Goal: Transaction & Acquisition: Purchase product/service

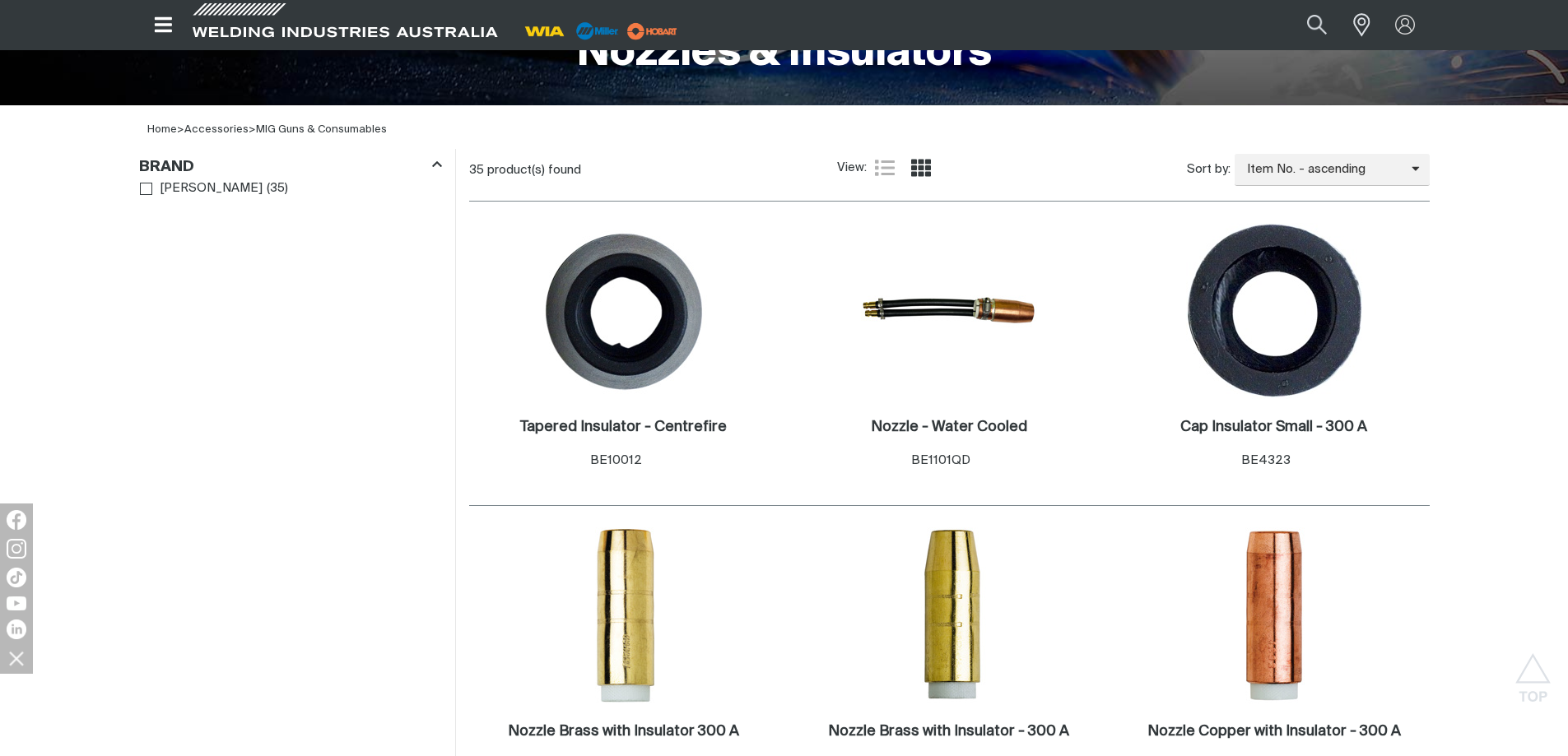
scroll to position [414, 0]
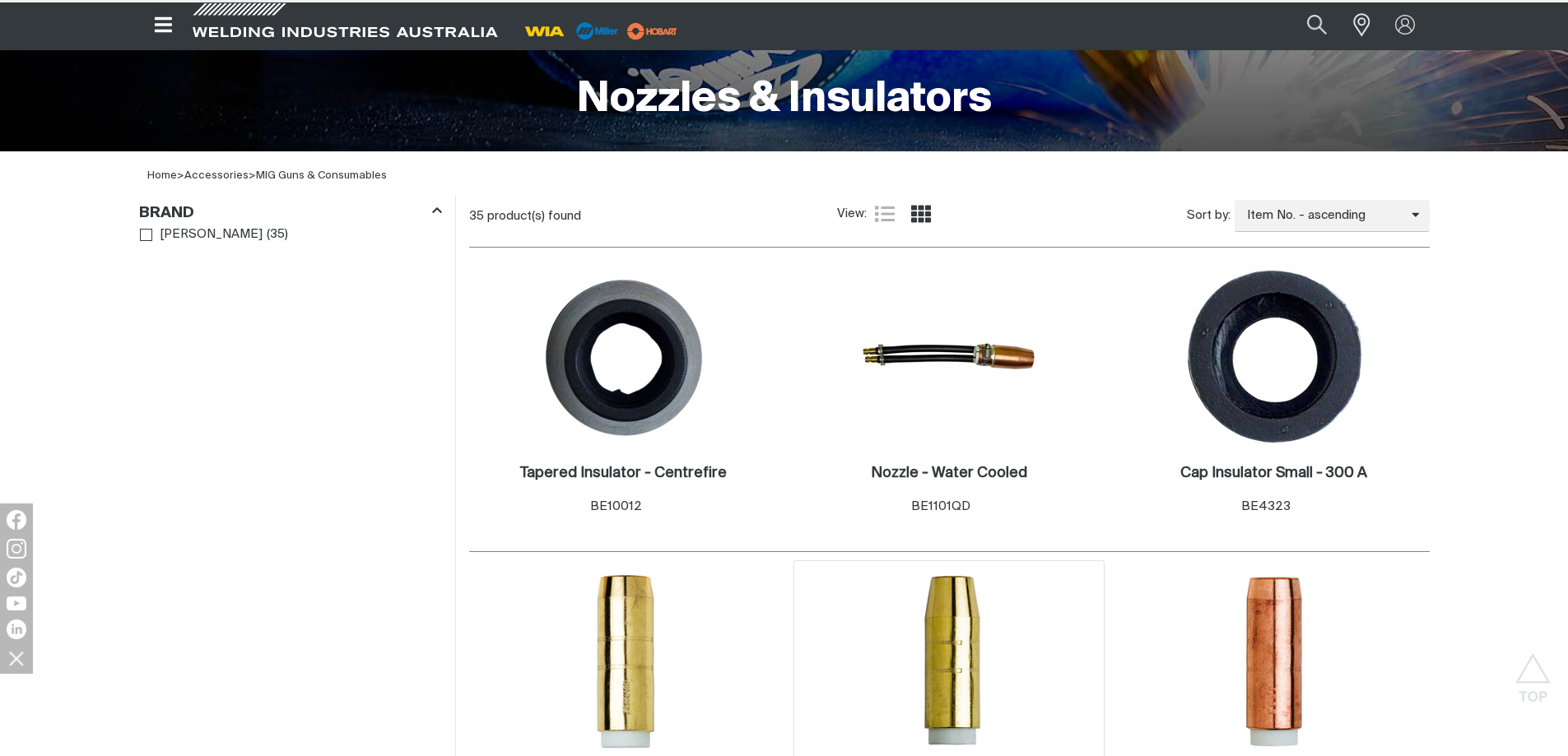
scroll to position [744, 0]
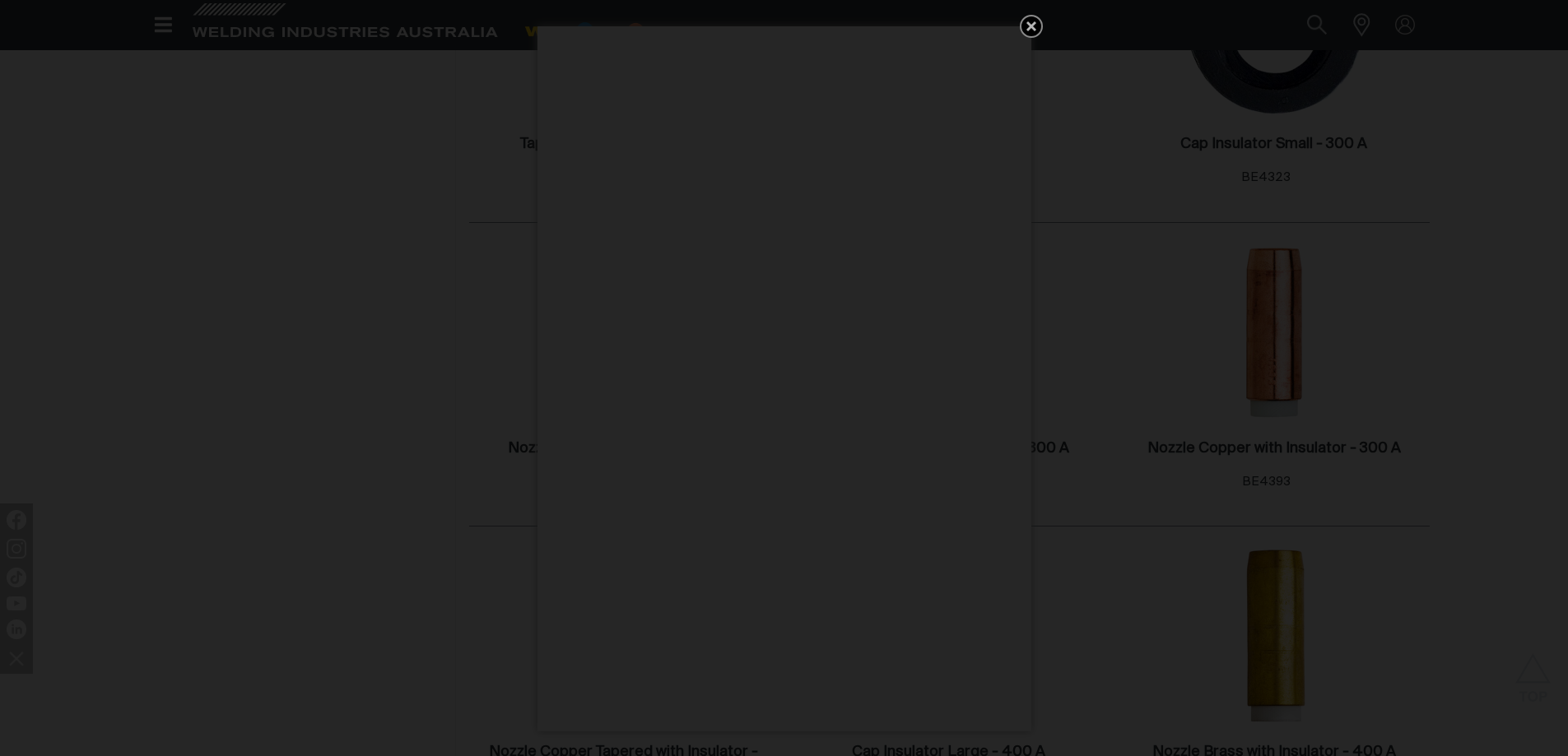
drag, startPoint x: 957, startPoint y: 294, endPoint x: 1034, endPoint y: 30, distance: 275.0
click at [1034, 30] on icon "Get 5 WIA Welding Guides Free!" at bounding box center [1031, 26] width 10 height 10
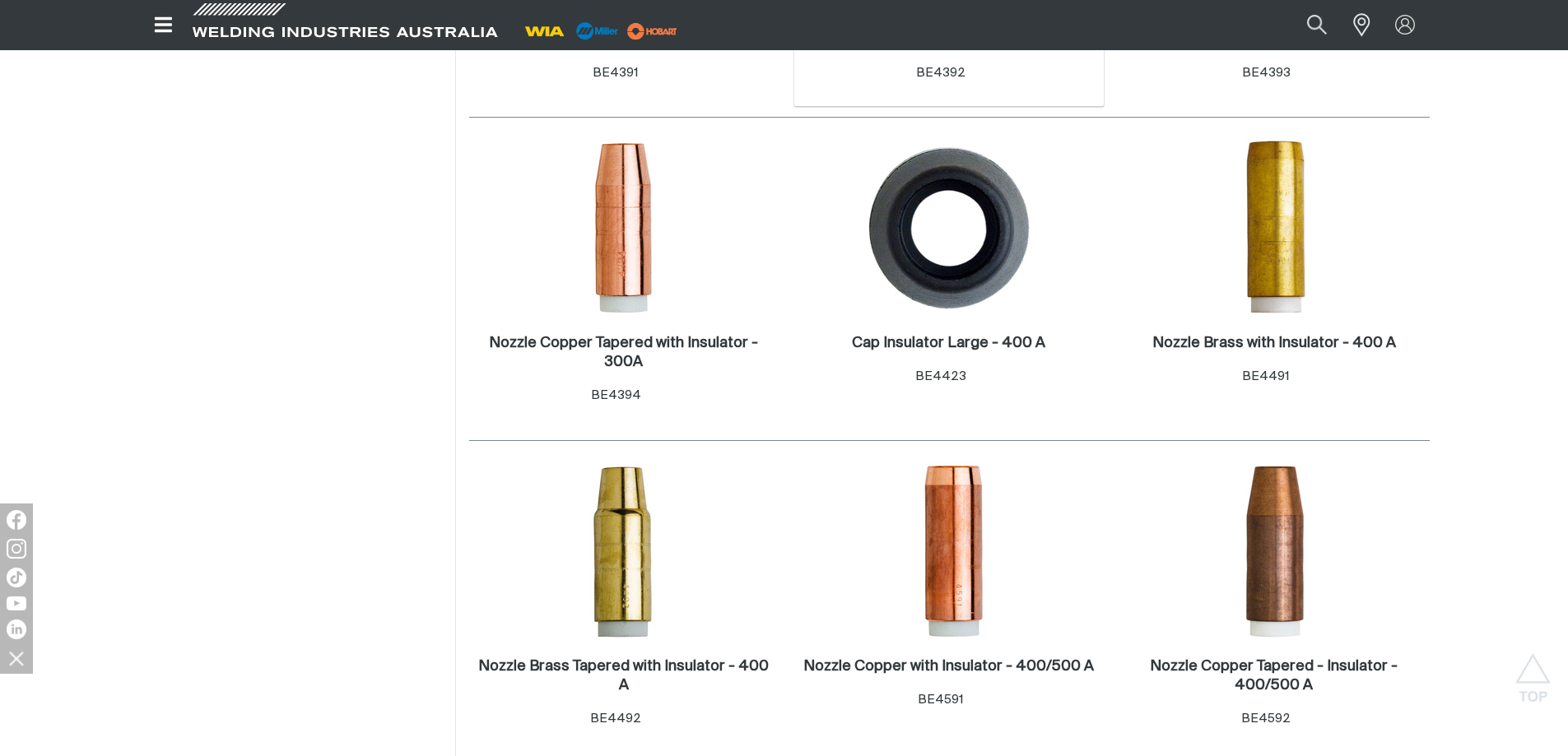
scroll to position [1155, 0]
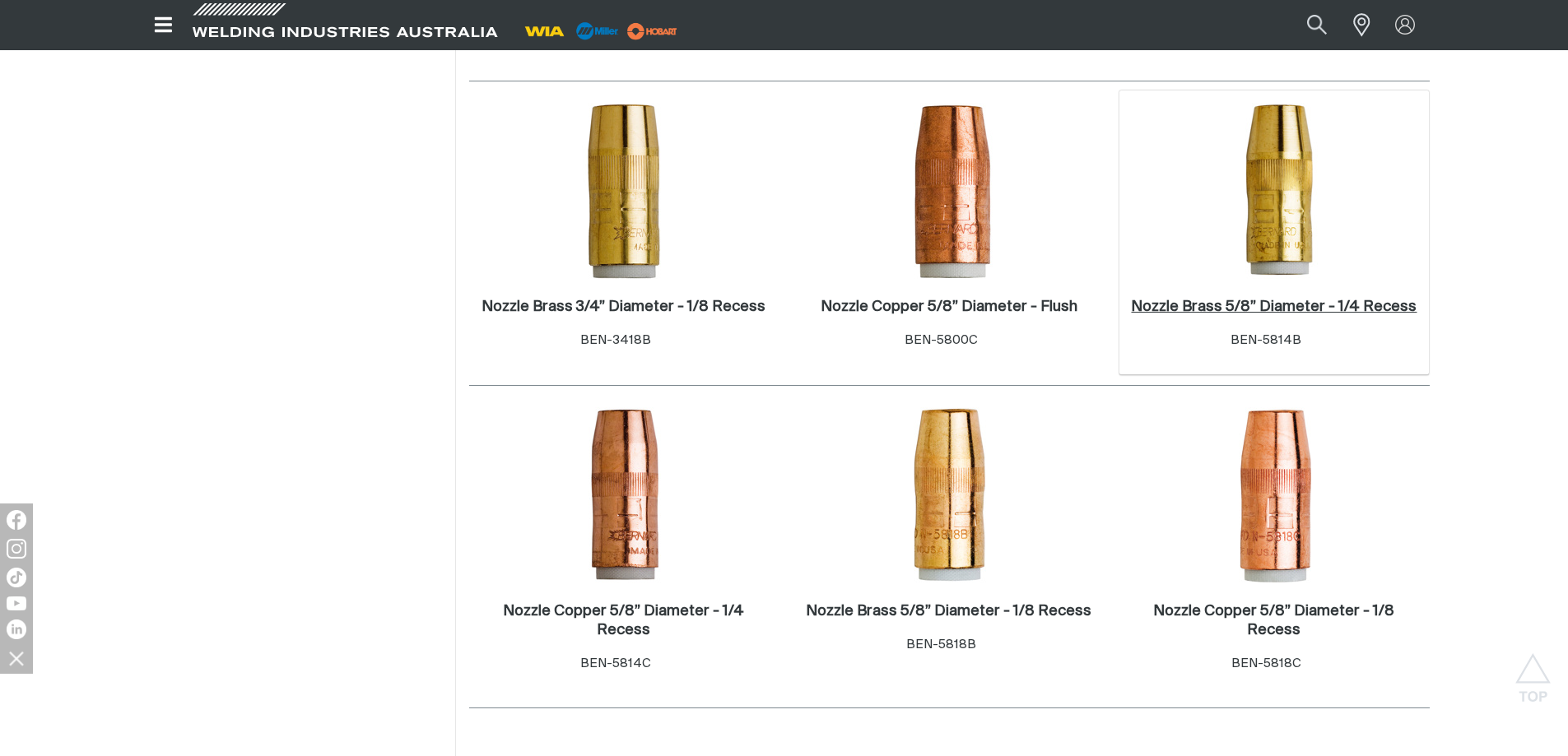
scroll to position [2554, 0]
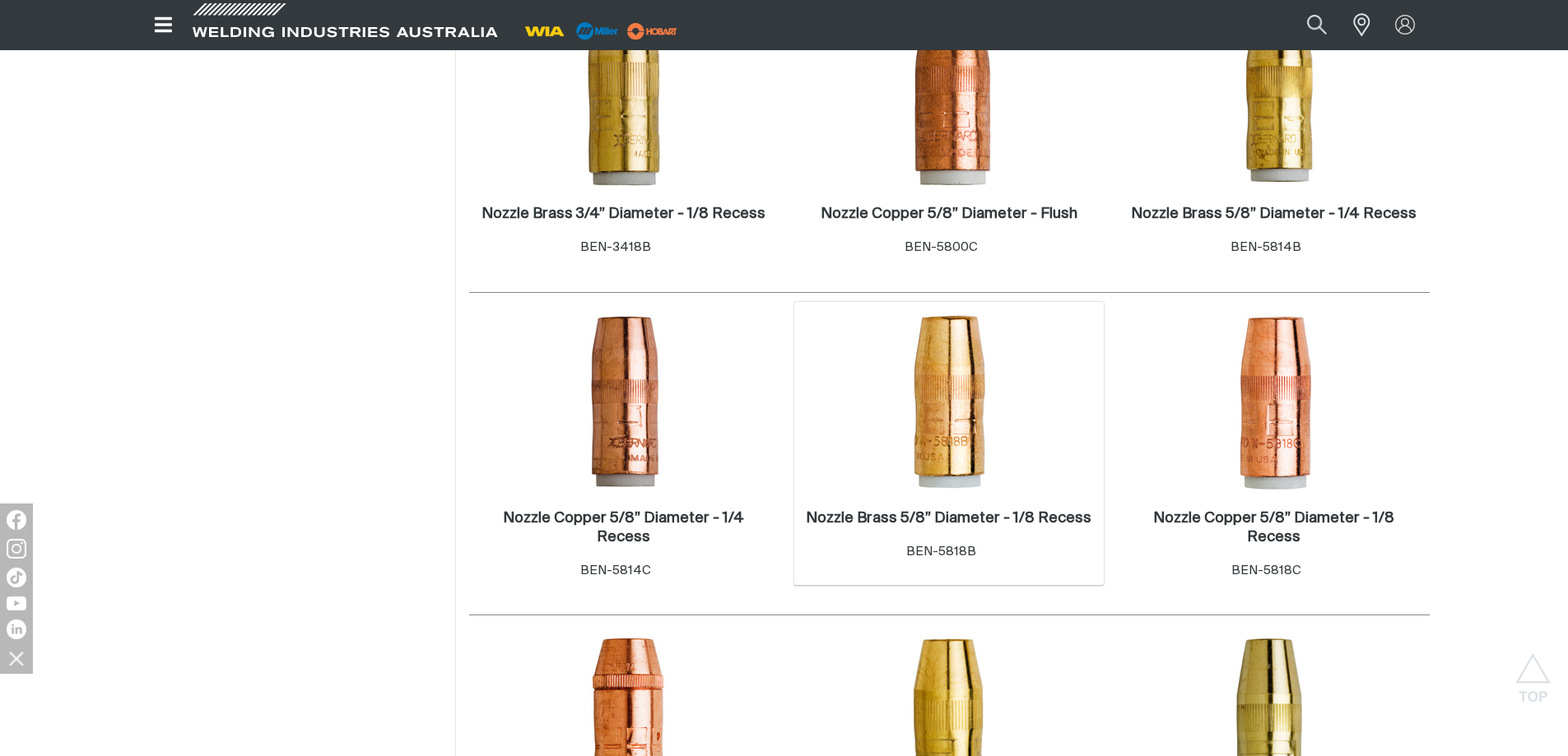
scroll to position [2554, 0]
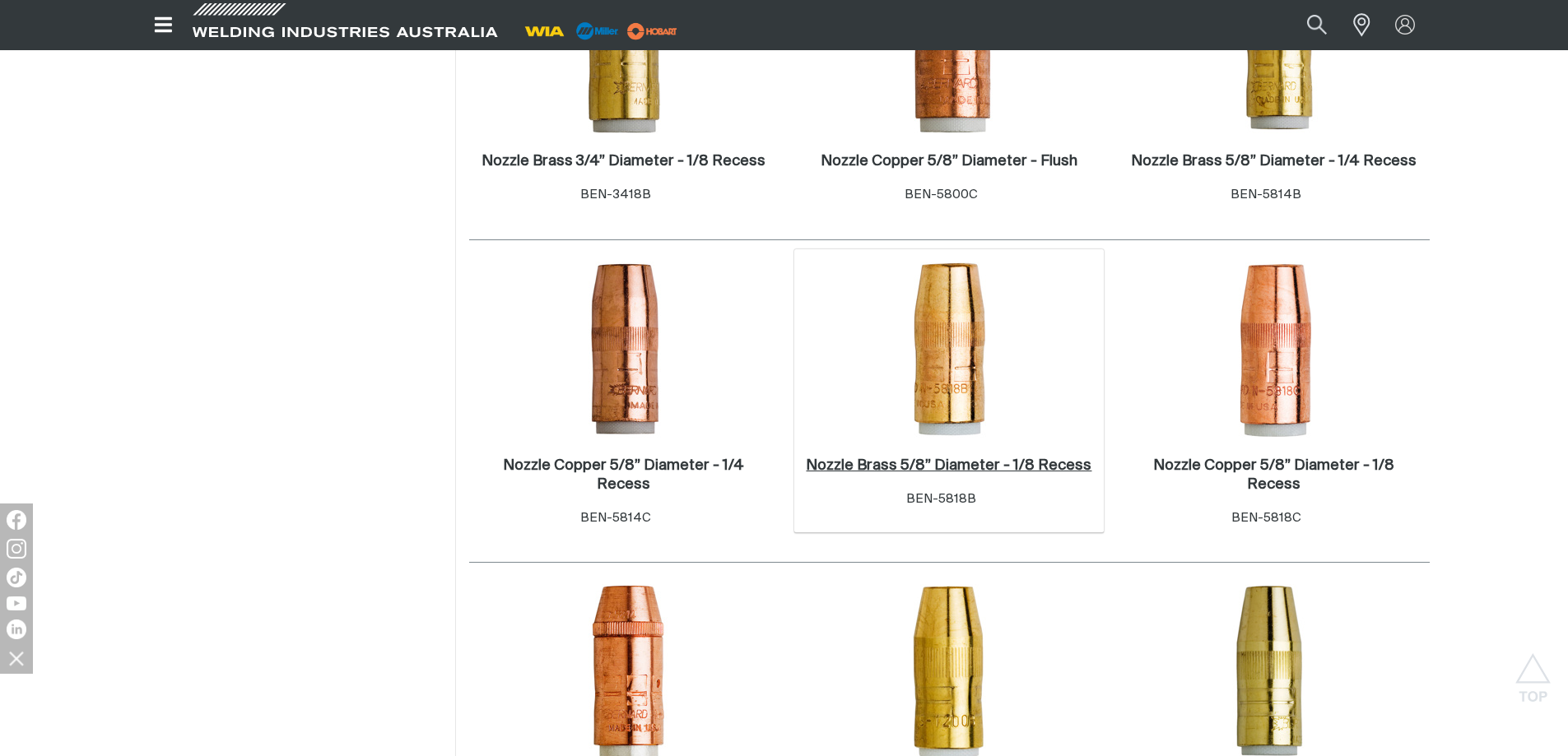
click at [934, 450] on div "Nozzle Brass 5/8” Diameter - 1/8 Recess . Item No. BEN-5818B" at bounding box center [949, 485] width 294 height 72
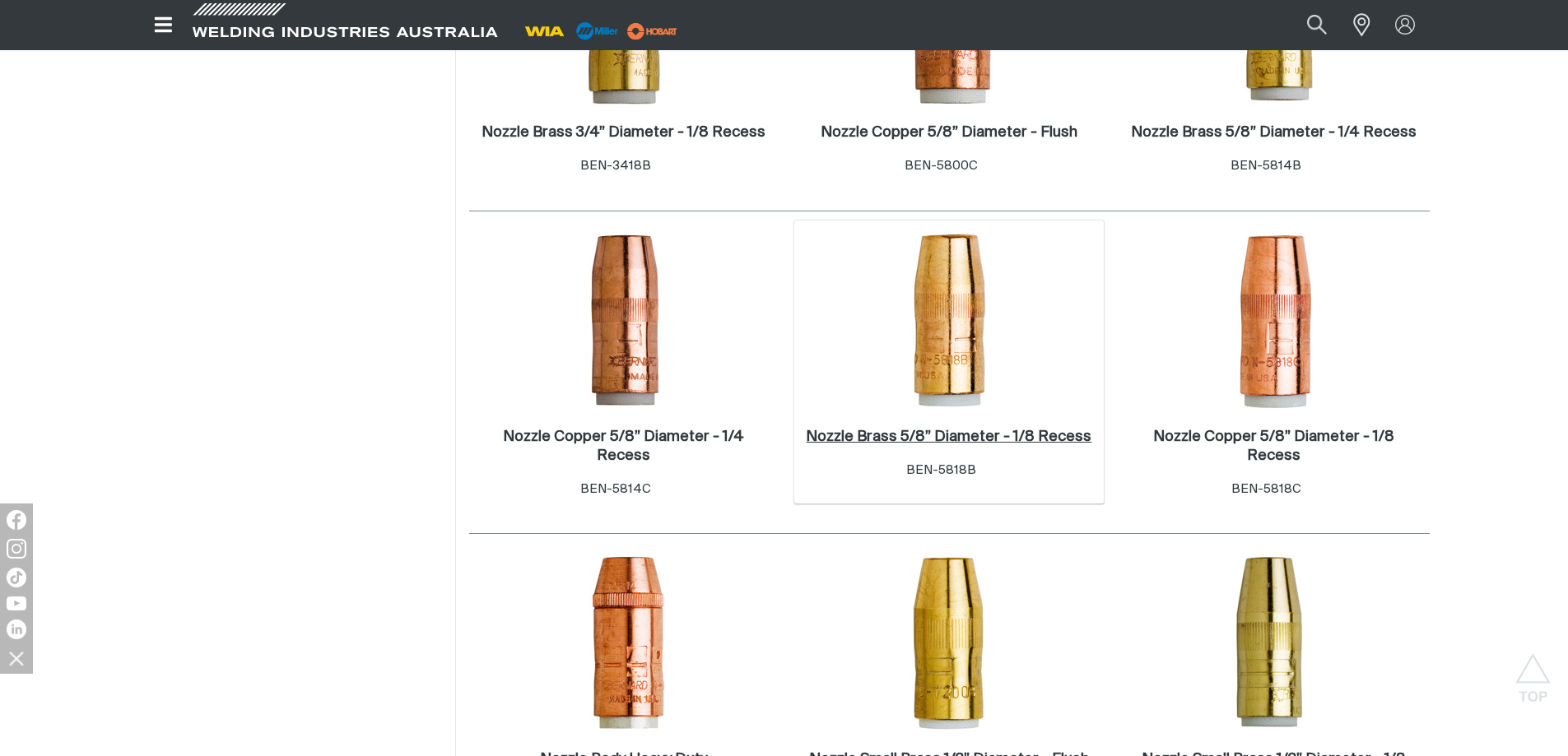
click at [950, 430] on h2 "Nozzle Brass 5/8” Diameter - 1/8 Recess ." at bounding box center [948, 437] width 286 height 15
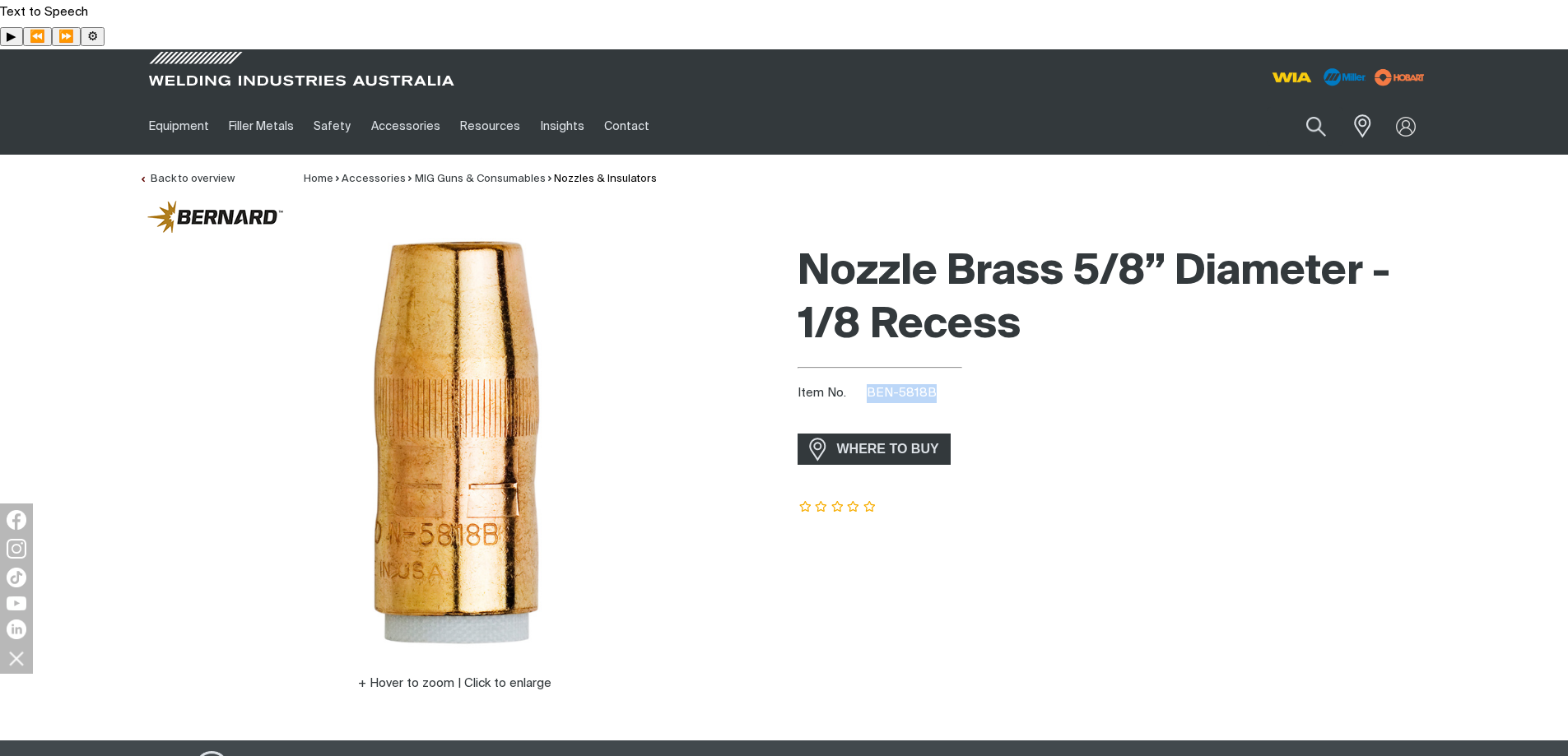
drag, startPoint x: 942, startPoint y: 341, endPoint x: 868, endPoint y: 345, distance: 74.1
click at [868, 384] on div "Item No. BEN-5818B" at bounding box center [1113, 393] width 632 height 19
copy span "BEN-5818B"
click at [1440, 445] on div "Nozzle Brass 5/8” Diameter - 1/8 Recess Item No. BEN-5818B incl. gst WHERE TO B…" at bounding box center [1113, 488] width 659 height 502
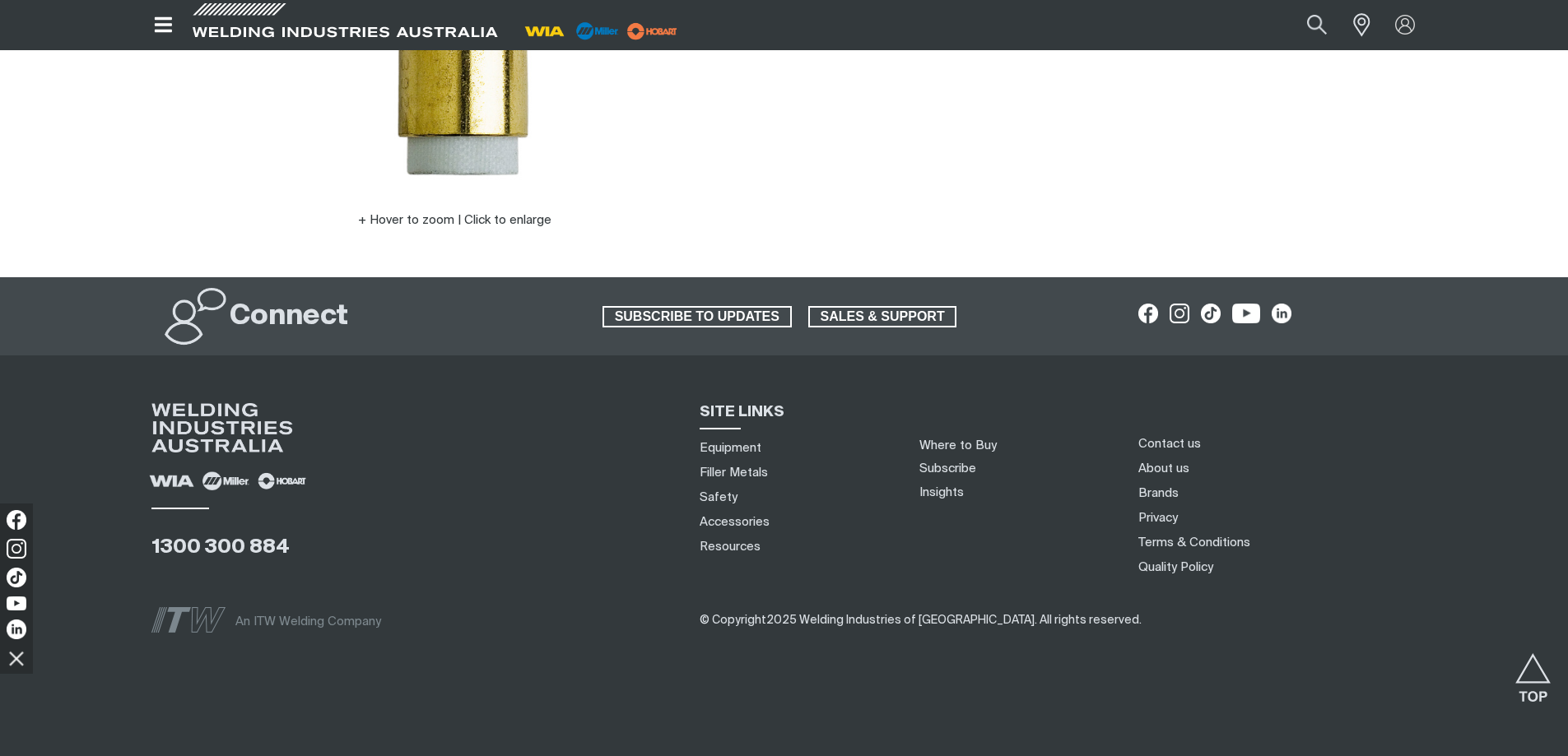
scroll to position [418, 0]
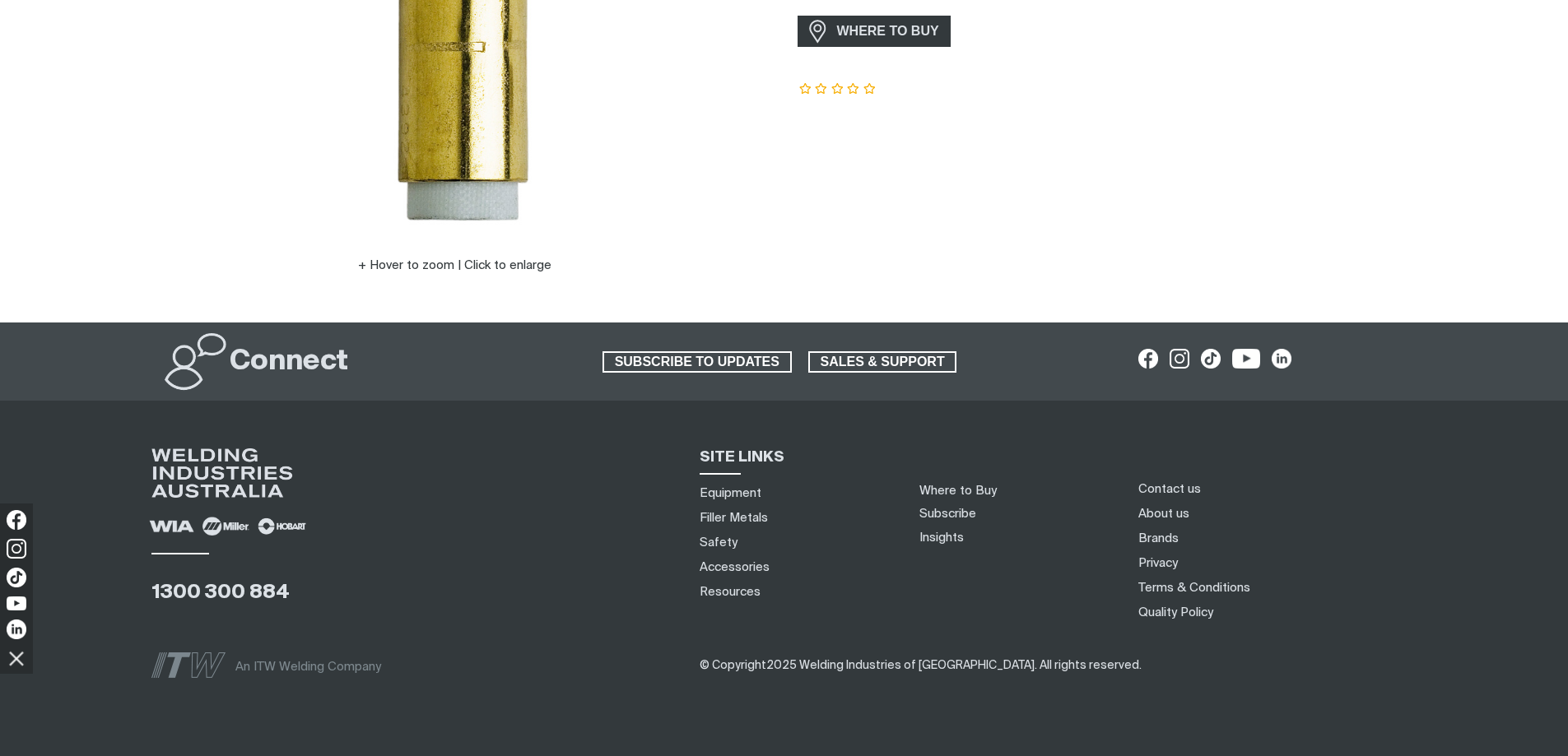
click at [473, 231] on img at bounding box center [456, 26] width 412 height 412
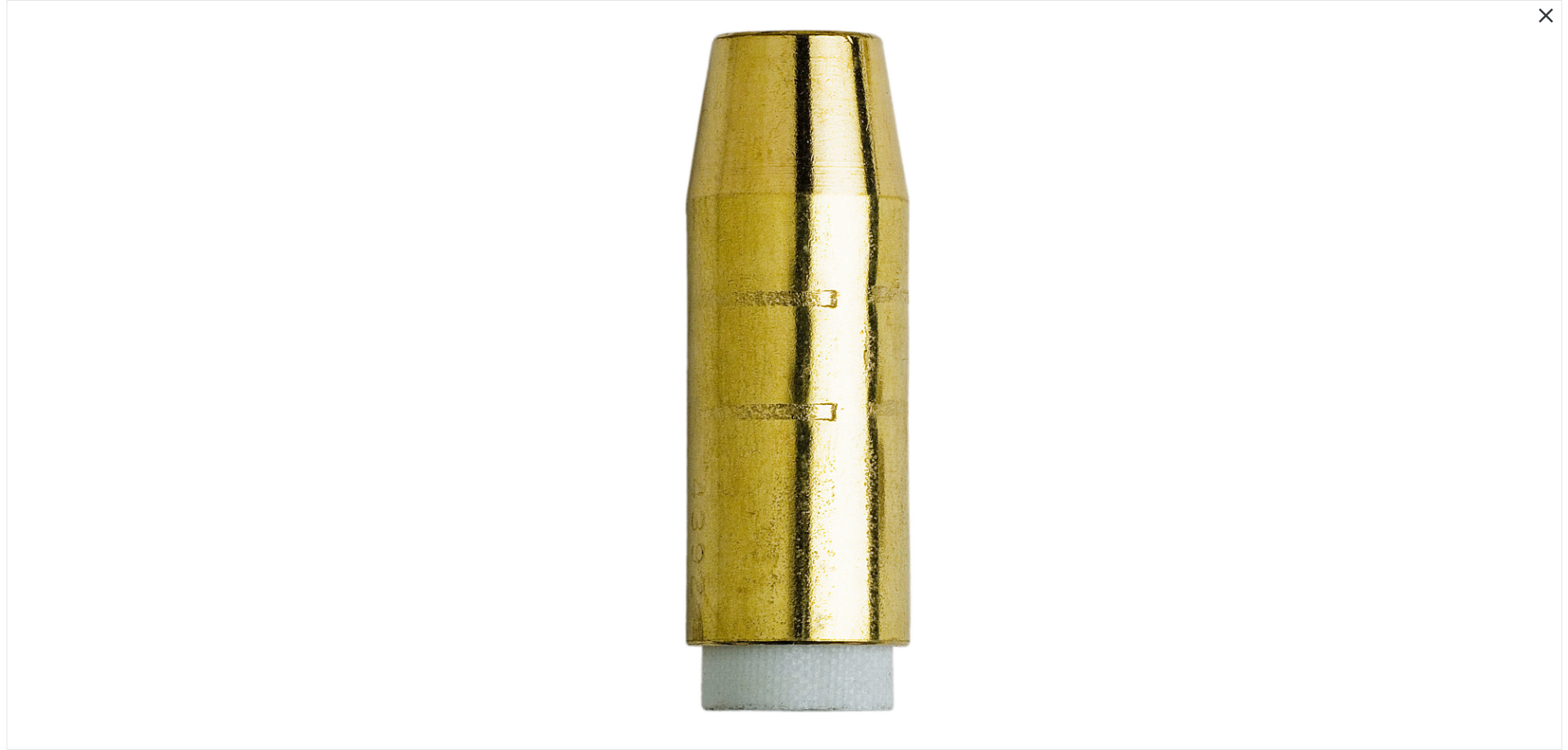
scroll to position [0, 0]
